Goal: Check status: Check status

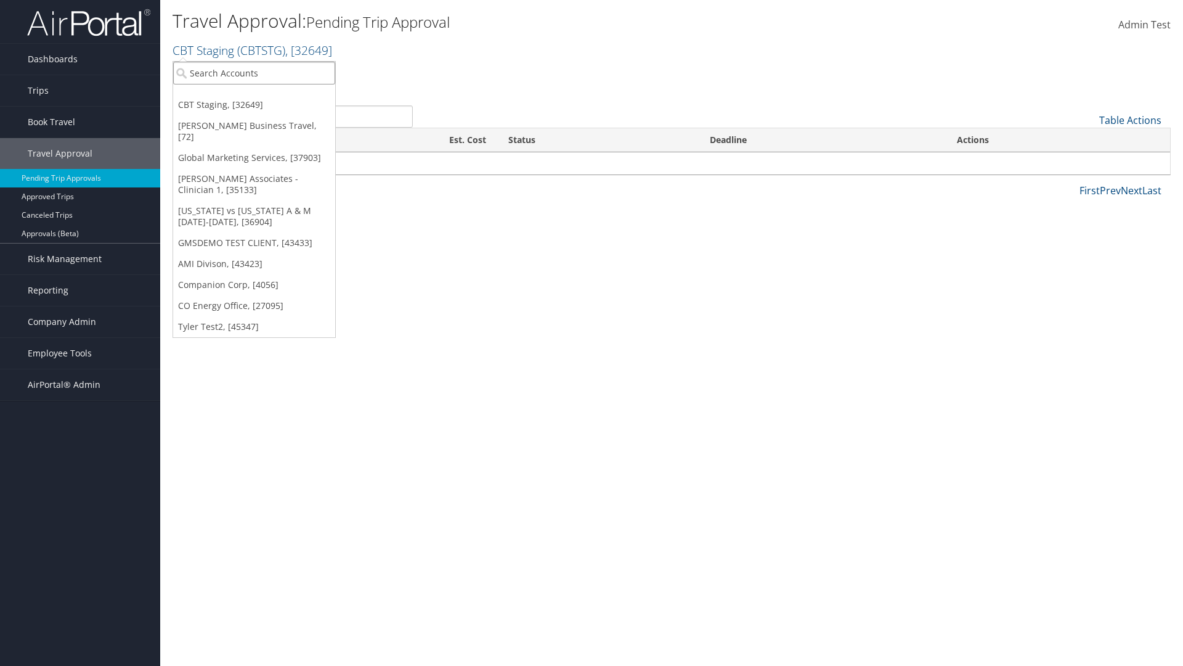
click at [254, 73] on input "search" at bounding box center [254, 73] width 162 height 23
type input "Global Marketing Services"
click at [266, 107] on div "Account" at bounding box center [265, 106] width 198 height 11
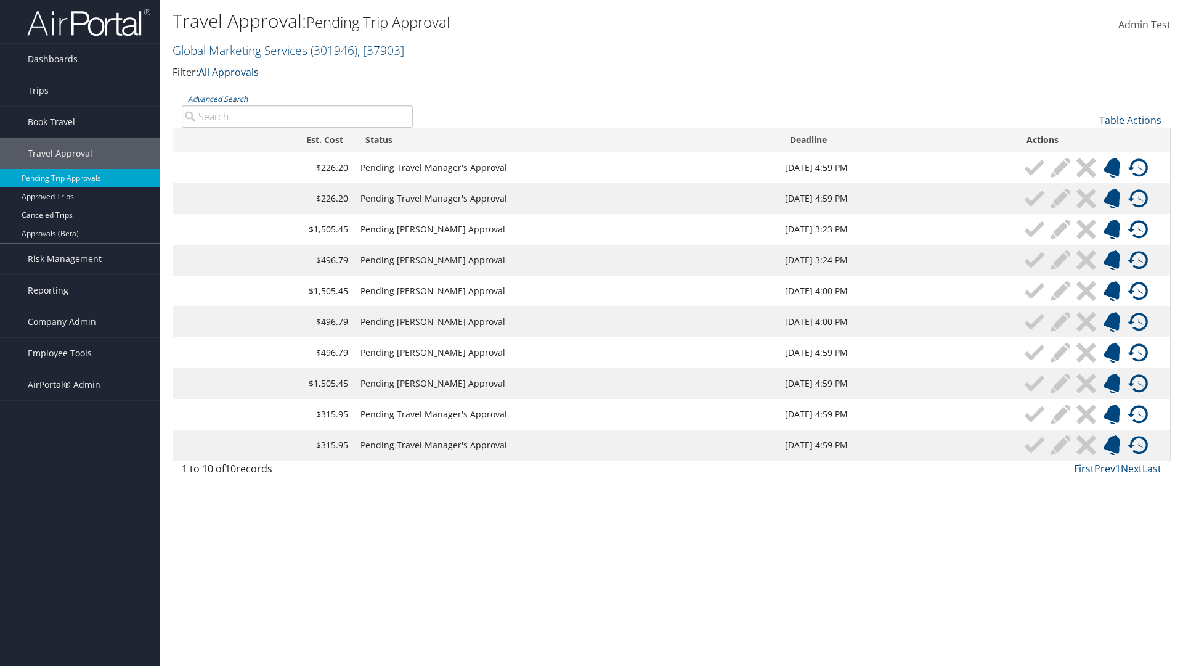
click at [297, 116] on input "Advanced Search" at bounding box center [297, 116] width 231 height 22
type input "Denver"
